Goal: Information Seeking & Learning: Understand process/instructions

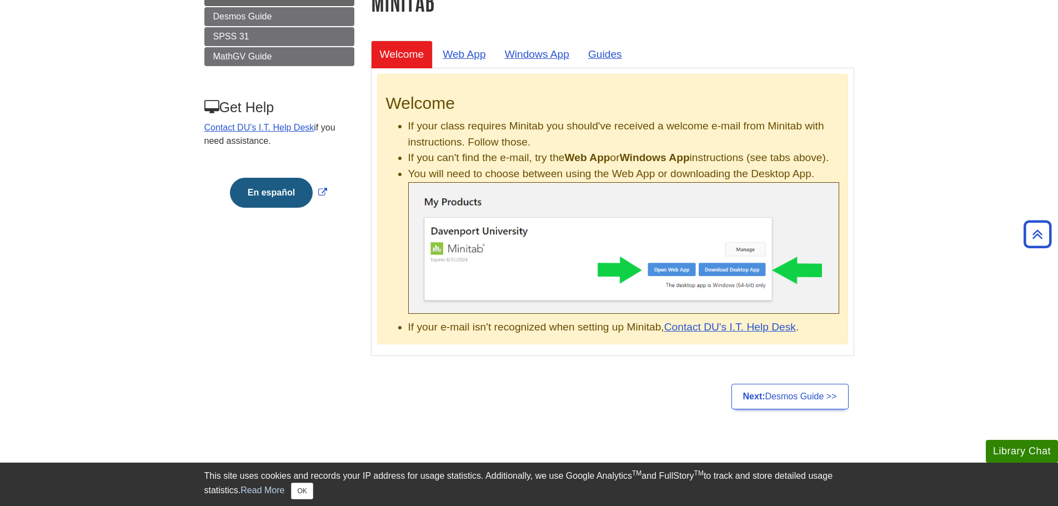
scroll to position [56, 0]
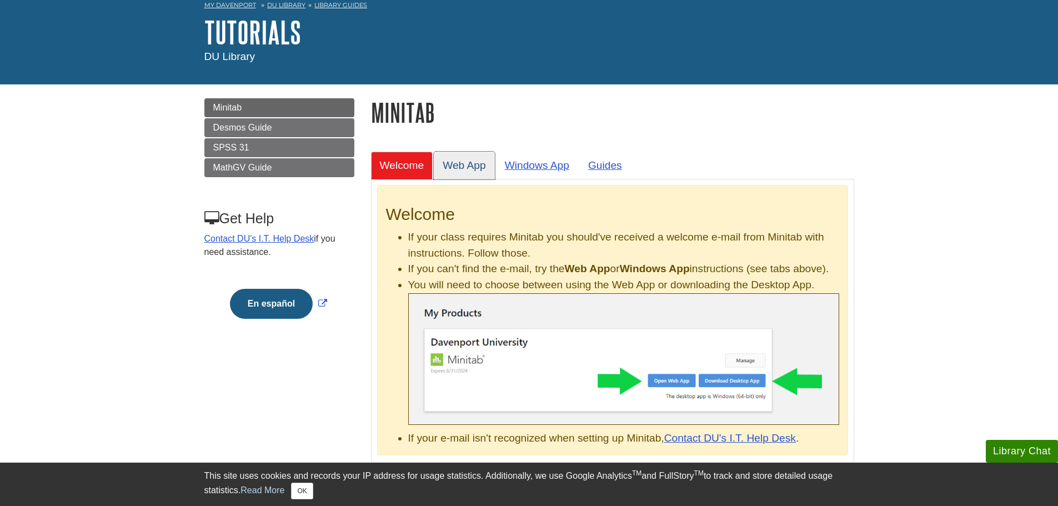
click at [461, 159] on link "Web App" at bounding box center [464, 165] width 61 height 27
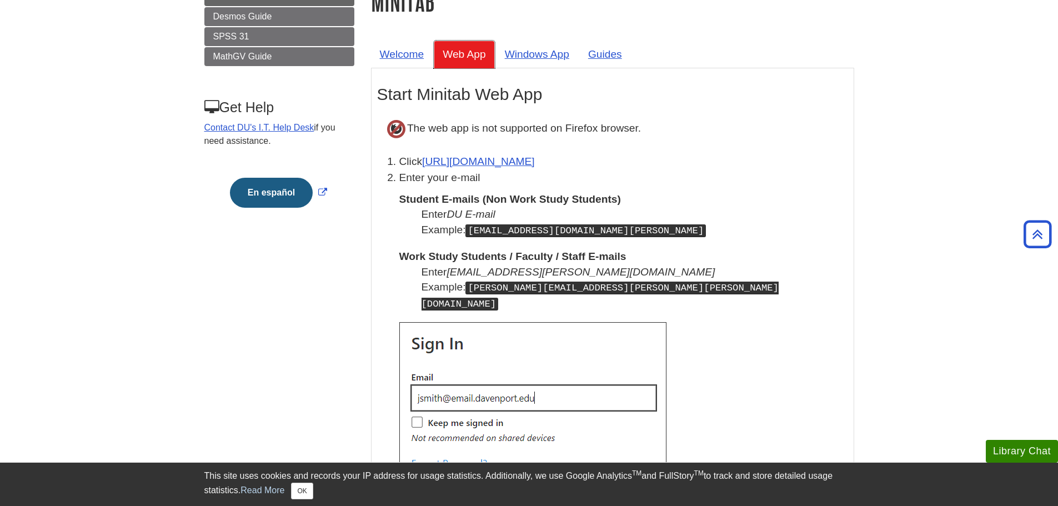
scroll to position [0, 0]
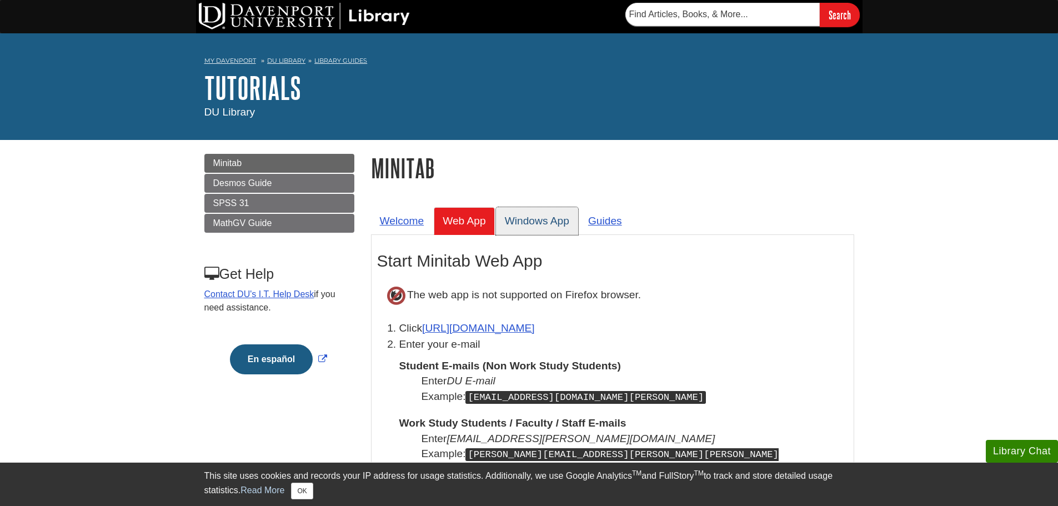
click at [525, 222] on link "Windows App" at bounding box center [537, 220] width 82 height 27
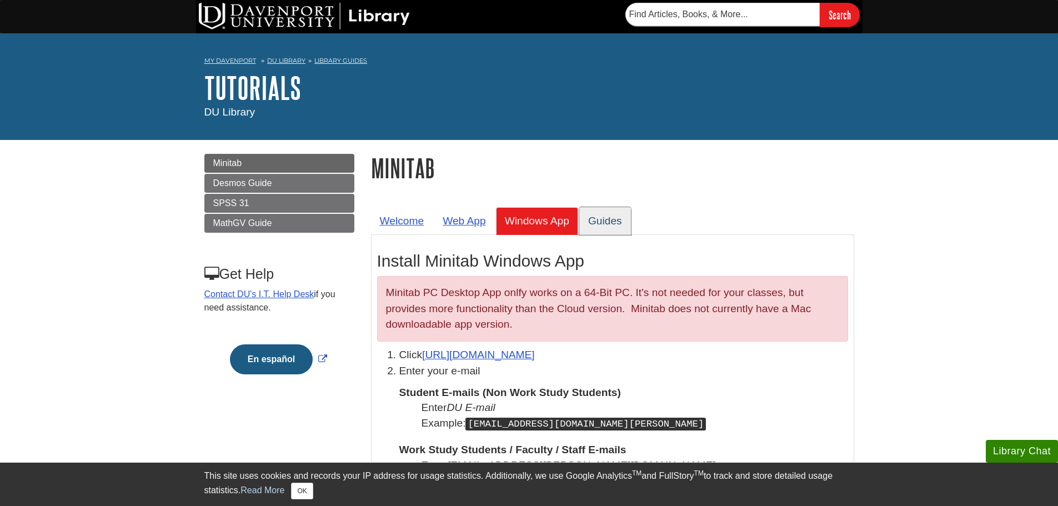
click at [592, 220] on link "Guides" at bounding box center [605, 220] width 52 height 27
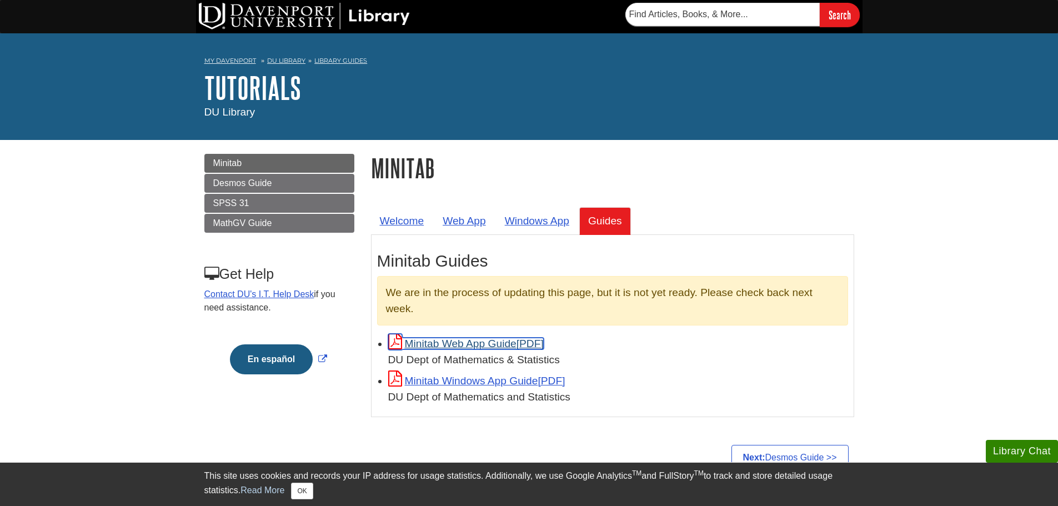
click at [474, 344] on link "Minitab Web App Guide" at bounding box center [465, 344] width 155 height 12
